Goal: Transaction & Acquisition: Purchase product/service

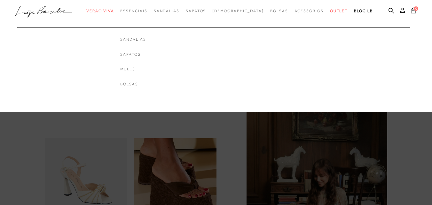
scroll to position [416, 0]
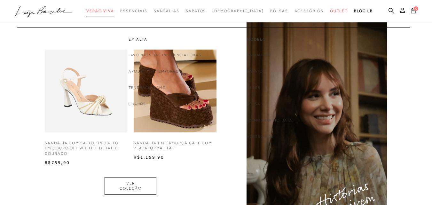
click at [114, 12] on span "Verão Viva" at bounding box center [100, 11] width 28 height 4
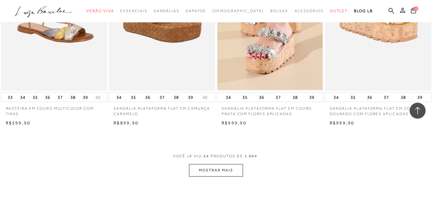
scroll to position [1120, 0]
click at [224, 168] on button "MOSTRAR MAIS" at bounding box center [216, 171] width 54 height 12
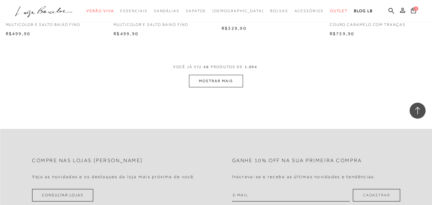
scroll to position [2433, 0]
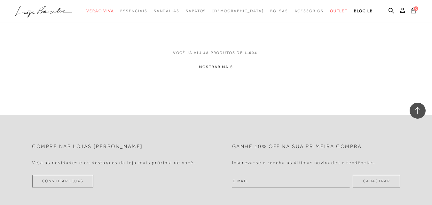
click at [217, 62] on button "MOSTRAR MAIS" at bounding box center [216, 67] width 54 height 12
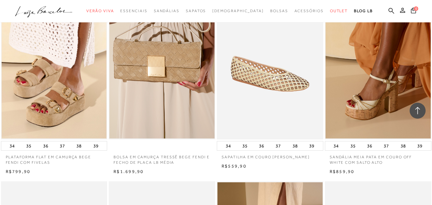
scroll to position [3265, 0]
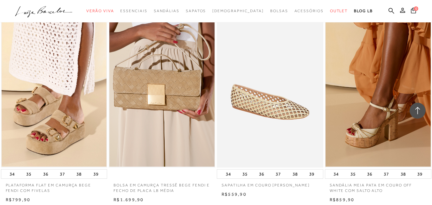
click at [270, 106] on img at bounding box center [271, 88] width 106 height 160
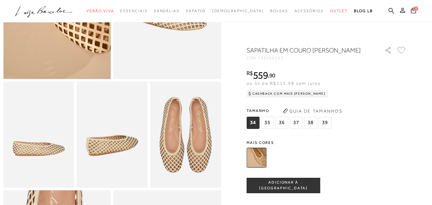
scroll to position [256, 0]
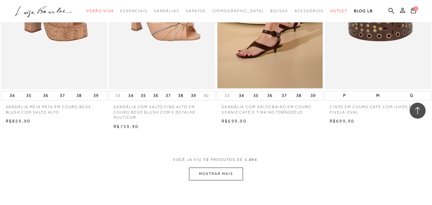
scroll to position [3649, 0]
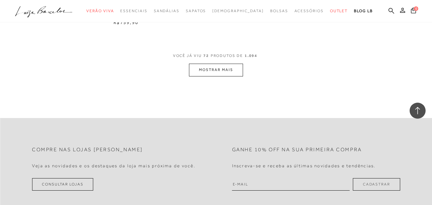
click at [208, 70] on button "MOSTRAR MAIS" at bounding box center [216, 70] width 54 height 12
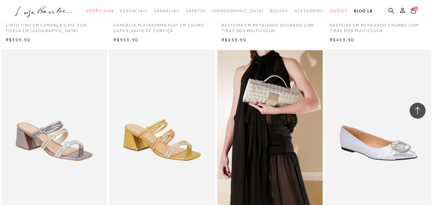
scroll to position [4033, 0]
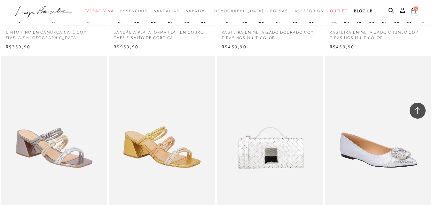
click at [287, 121] on img at bounding box center [271, 136] width 106 height 160
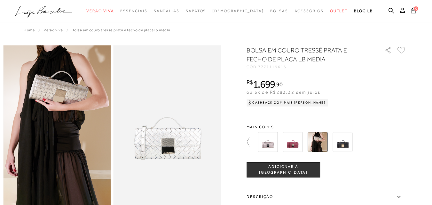
click at [251, 141] on icon at bounding box center [251, 142] width 9 height 9
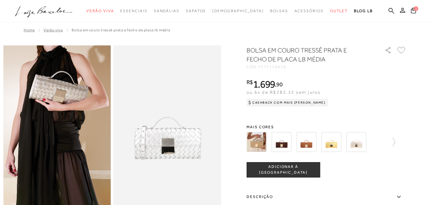
click at [288, 145] on img at bounding box center [282, 142] width 20 height 20
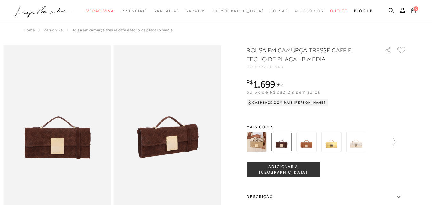
click at [365, 141] on img at bounding box center [357, 142] width 20 height 20
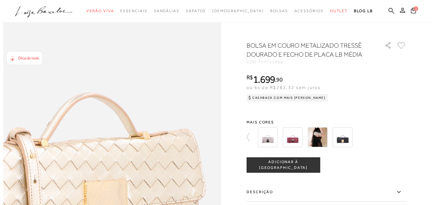
scroll to position [416, 0]
